Goal: Task Accomplishment & Management: Manage account settings

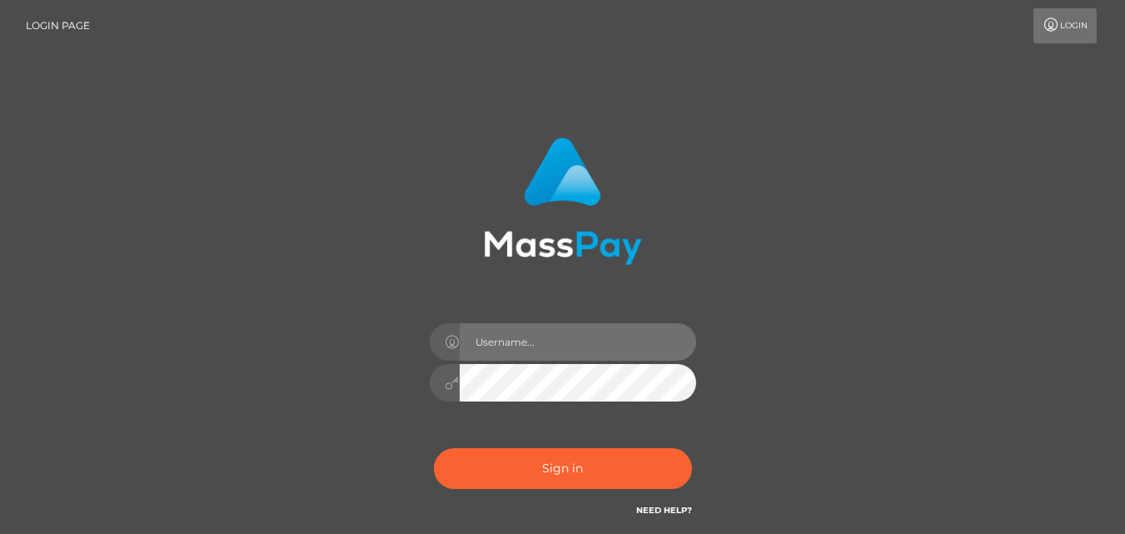
click at [556, 332] on input "text" at bounding box center [578, 341] width 236 height 37
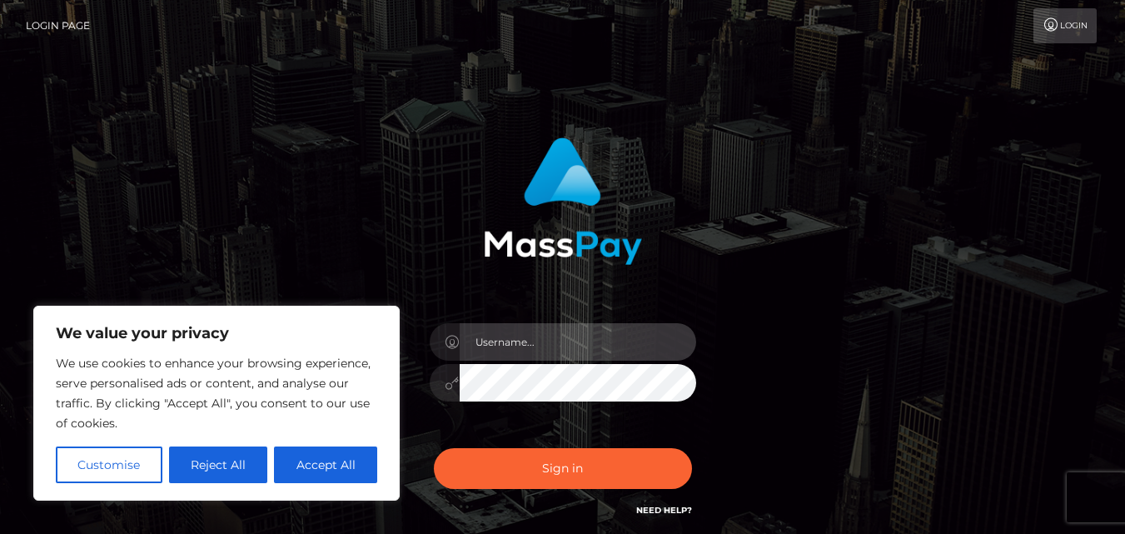
type input "[EMAIL_ADDRESS][DOMAIN_NAME]"
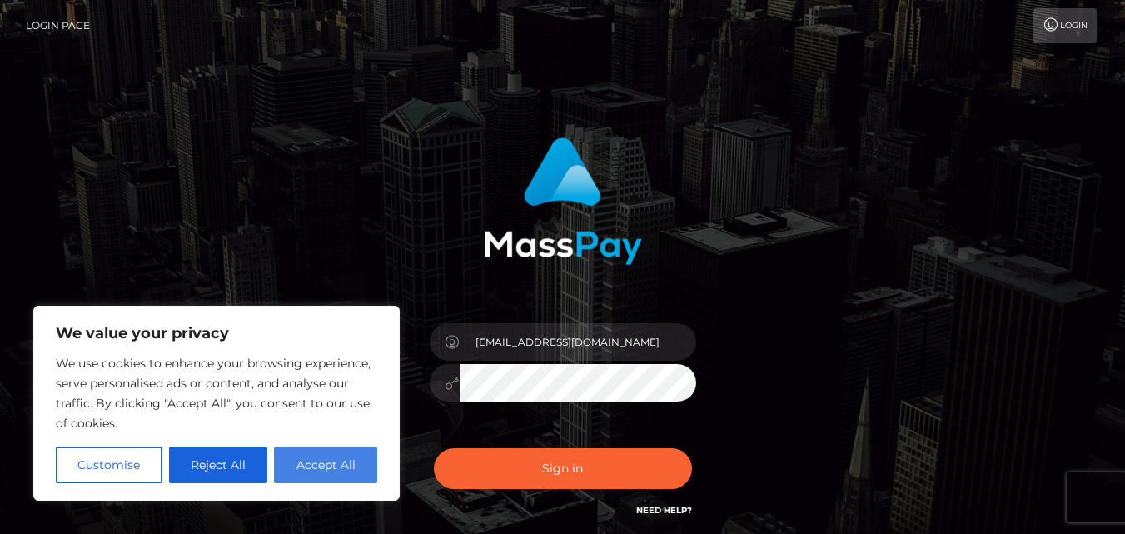
click at [321, 464] on button "Accept All" at bounding box center [325, 464] width 103 height 37
checkbox input "true"
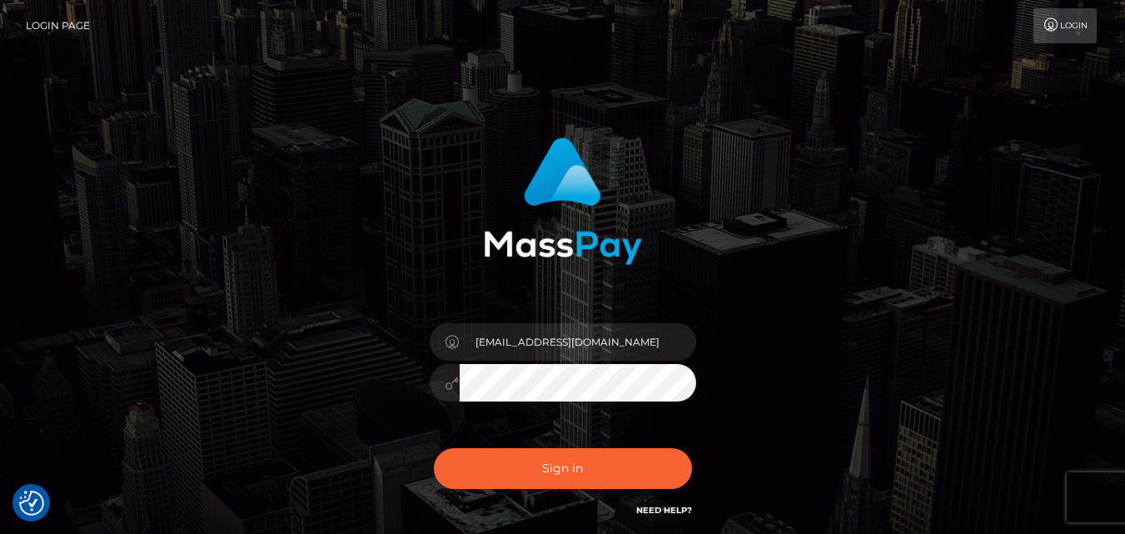
click at [434, 448] on button "Sign in" at bounding box center [563, 468] width 258 height 41
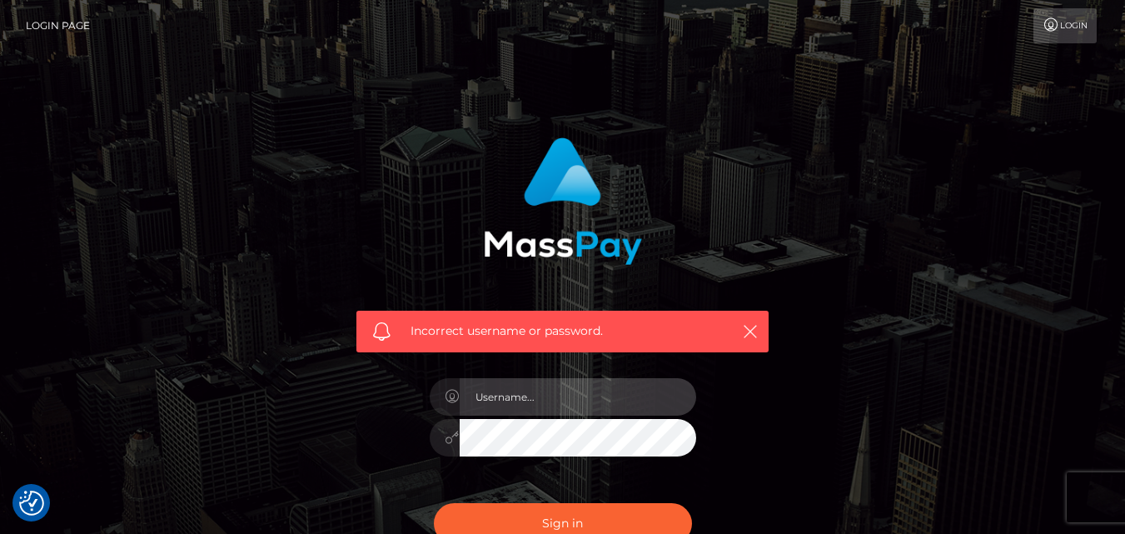
drag, startPoint x: 0, startPoint y: 0, endPoint x: 525, endPoint y: 390, distance: 654.6
click at [525, 390] on input "text" at bounding box center [578, 396] width 236 height 37
type input "[EMAIL_ADDRESS][DOMAIN_NAME]"
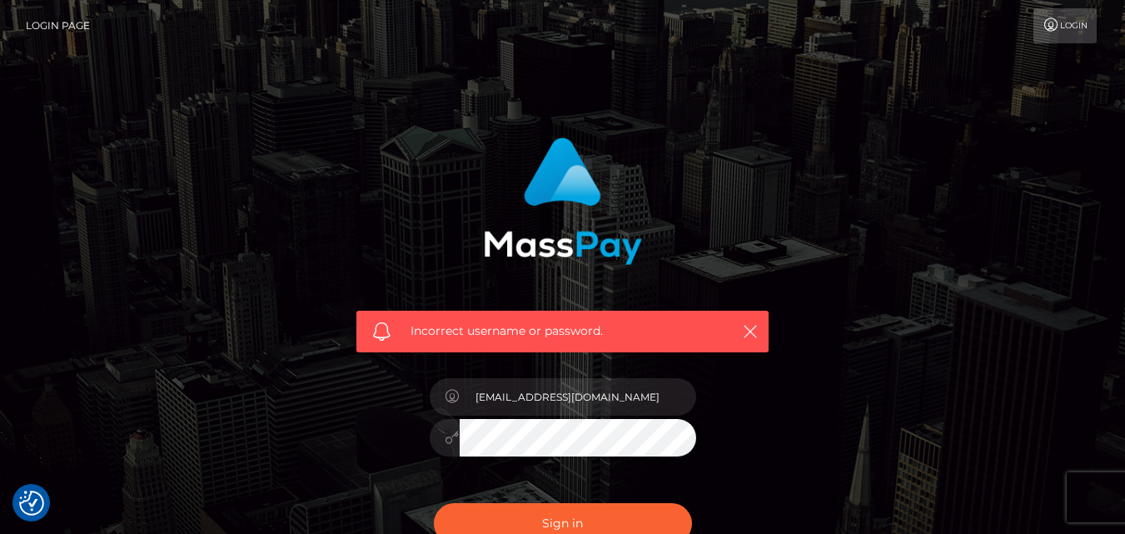
click at [434, 503] on button "Sign in" at bounding box center [563, 523] width 258 height 41
